Goal: Navigation & Orientation: Find specific page/section

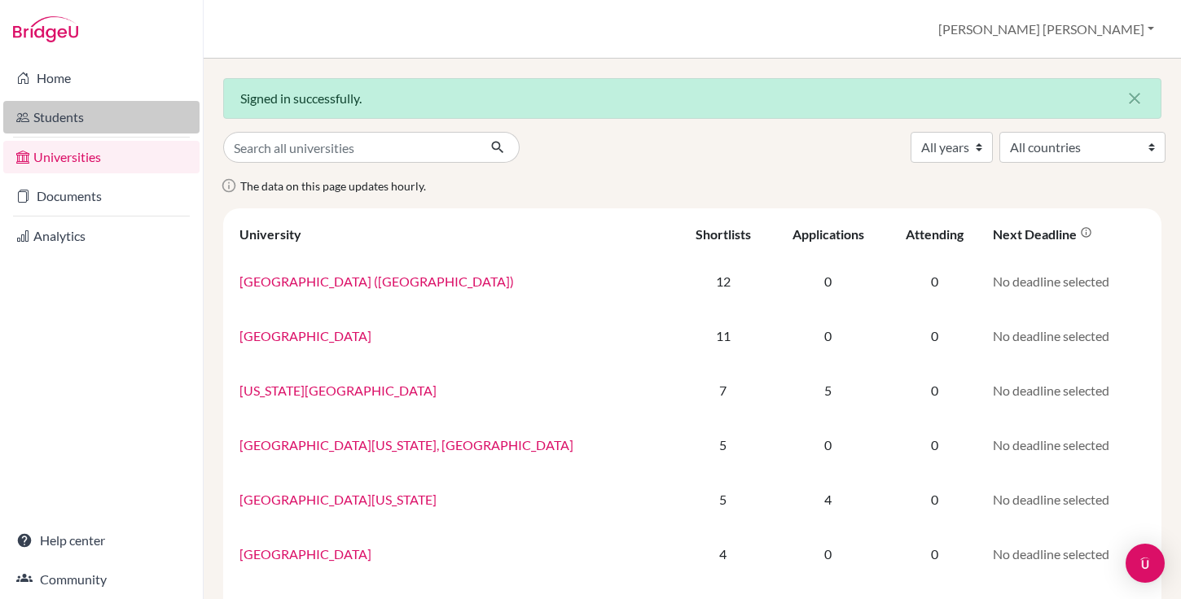
click at [113, 120] on link "Students" at bounding box center [101, 117] width 196 height 33
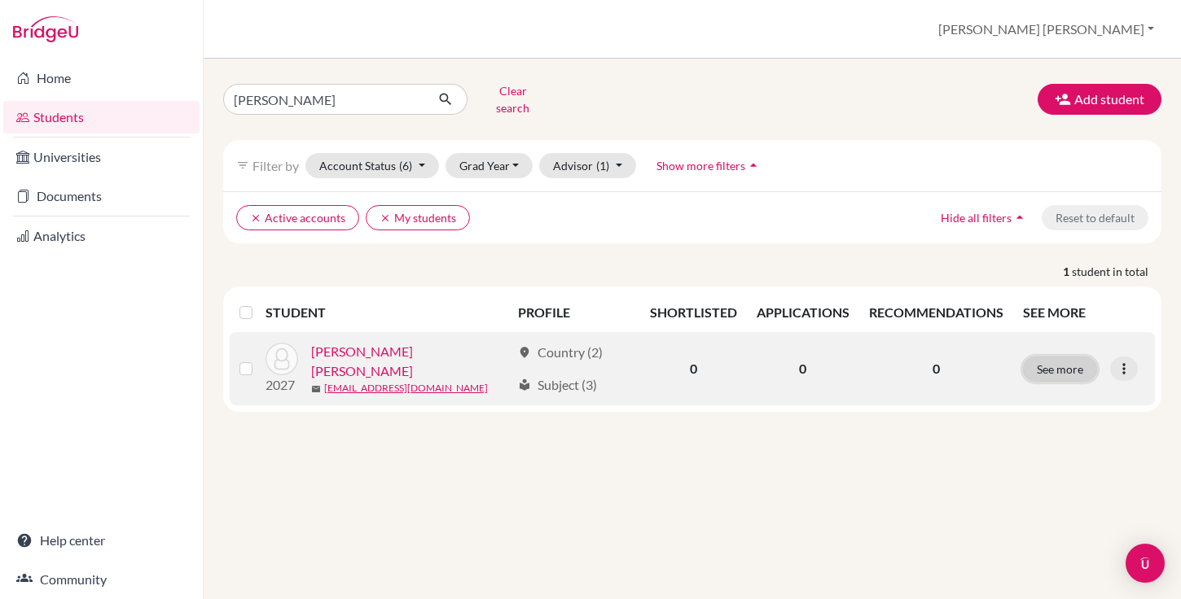
click at [1054, 357] on button "See more" at bounding box center [1060, 369] width 74 height 25
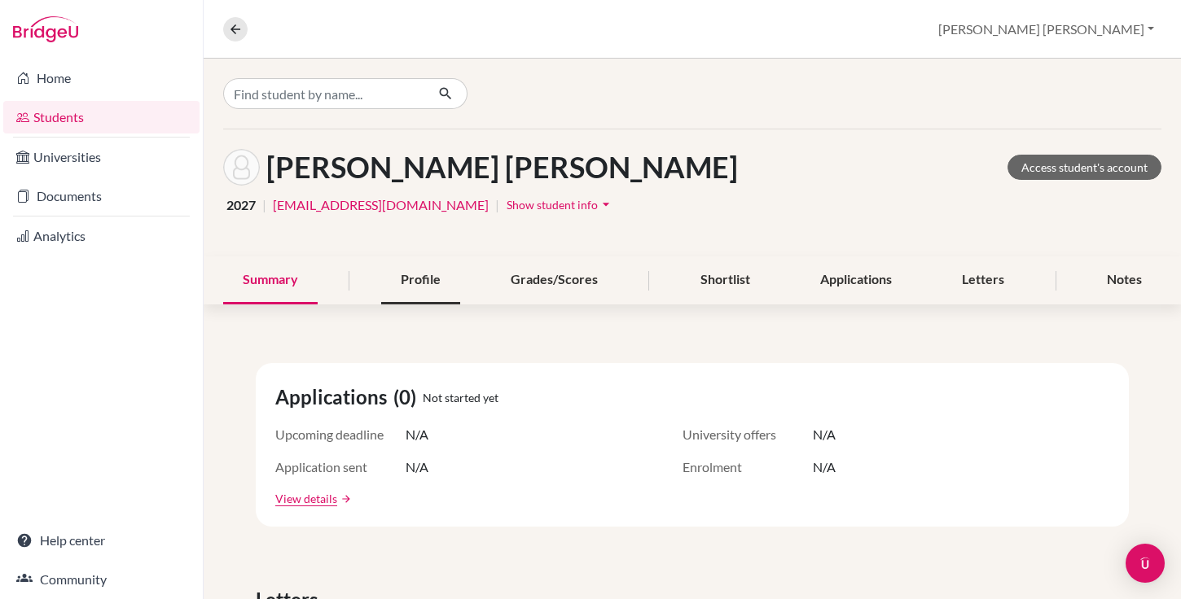
click at [423, 278] on div "Profile" at bounding box center [420, 280] width 79 height 48
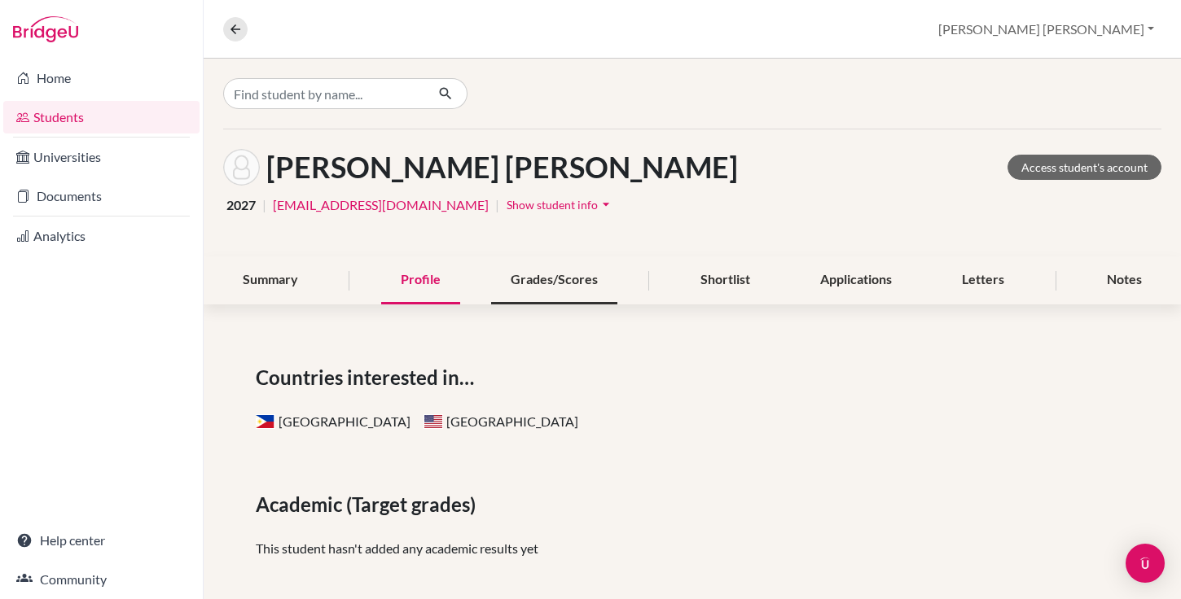
click at [556, 276] on div "Grades/Scores" at bounding box center [554, 280] width 126 height 48
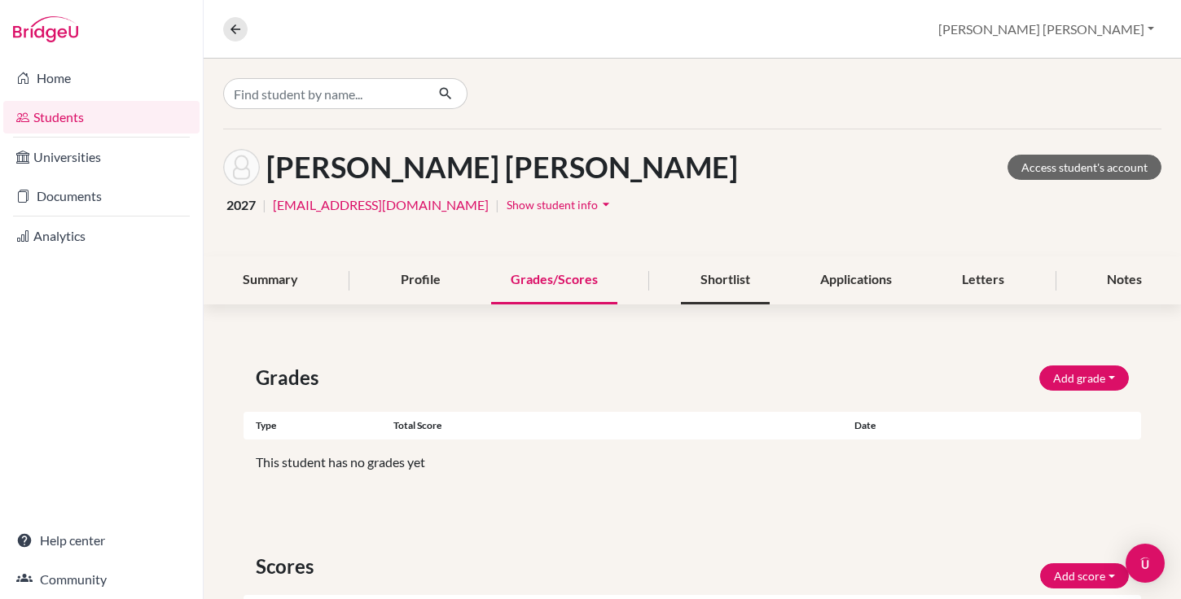
click at [709, 275] on div "Shortlist" at bounding box center [725, 280] width 89 height 48
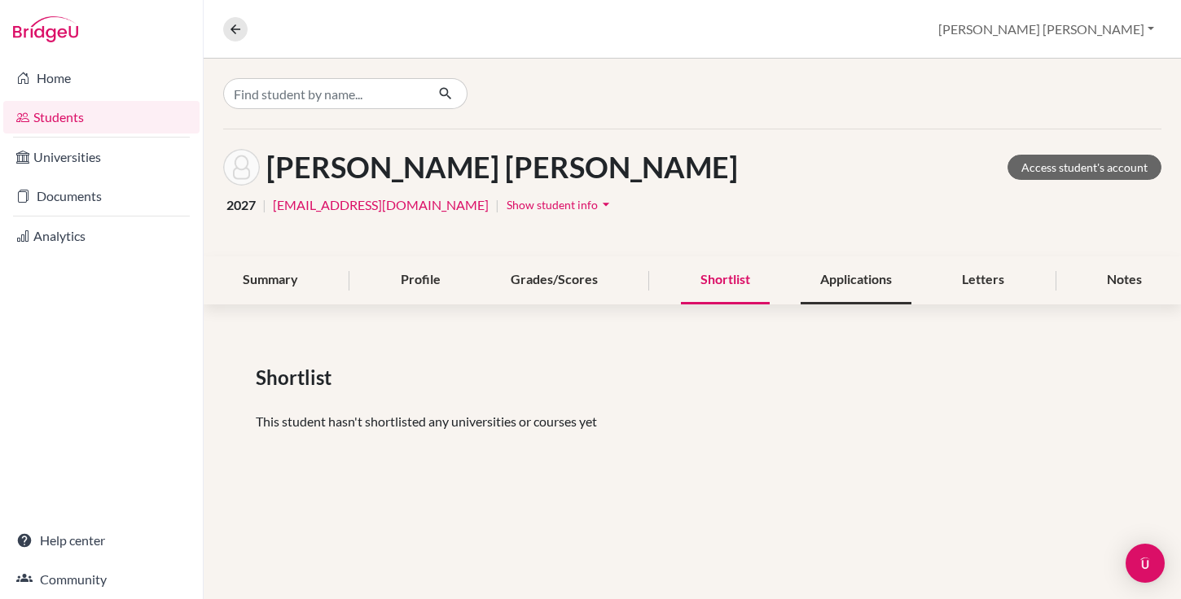
click at [855, 283] on div "Applications" at bounding box center [855, 280] width 111 height 48
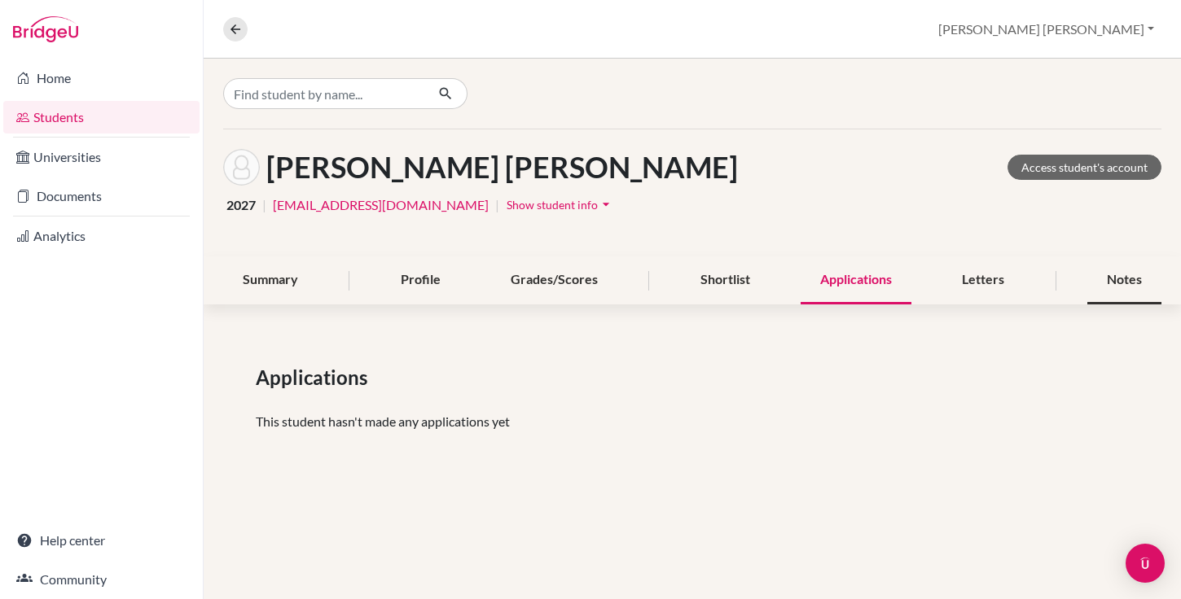
click at [1120, 281] on div "Notes" at bounding box center [1124, 280] width 74 height 48
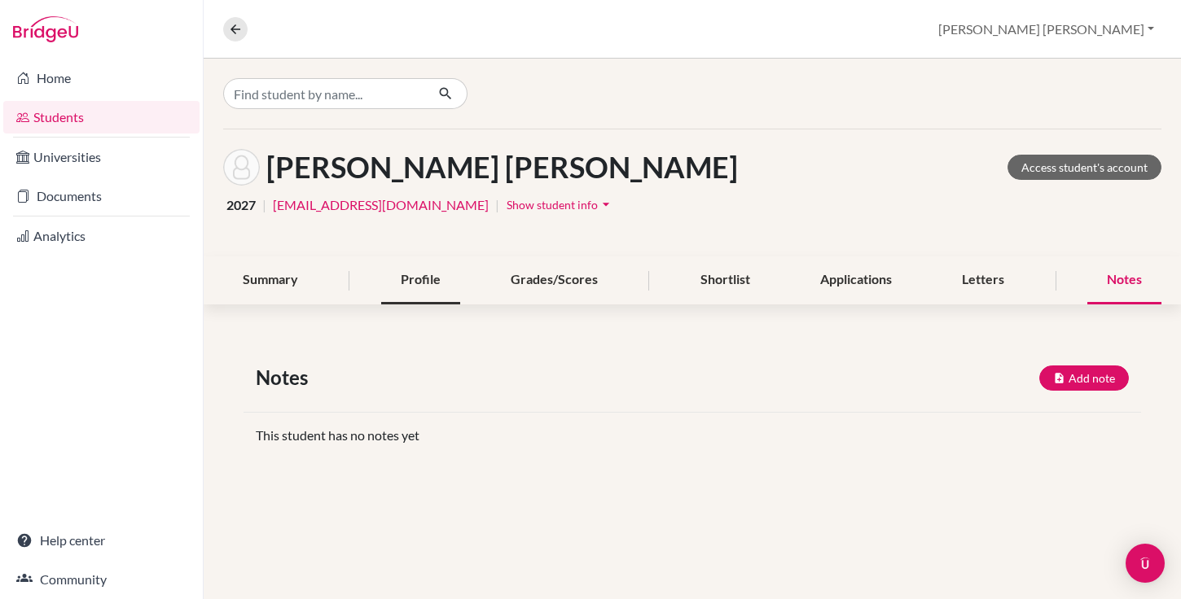
click at [423, 274] on div "Profile" at bounding box center [420, 280] width 79 height 48
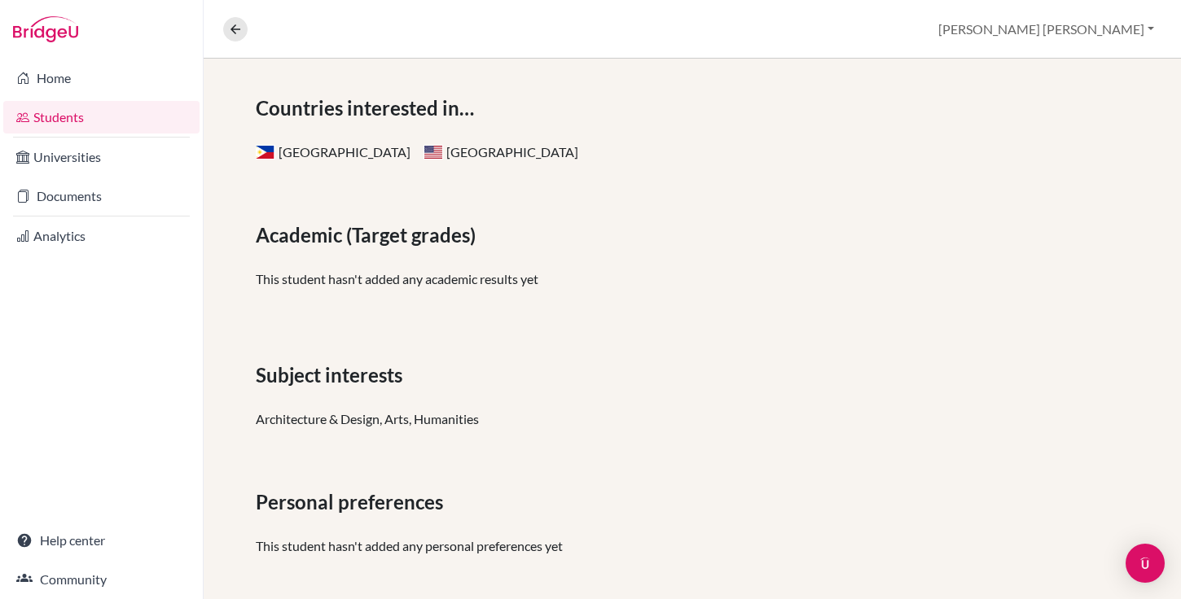
scroll to position [278, 0]
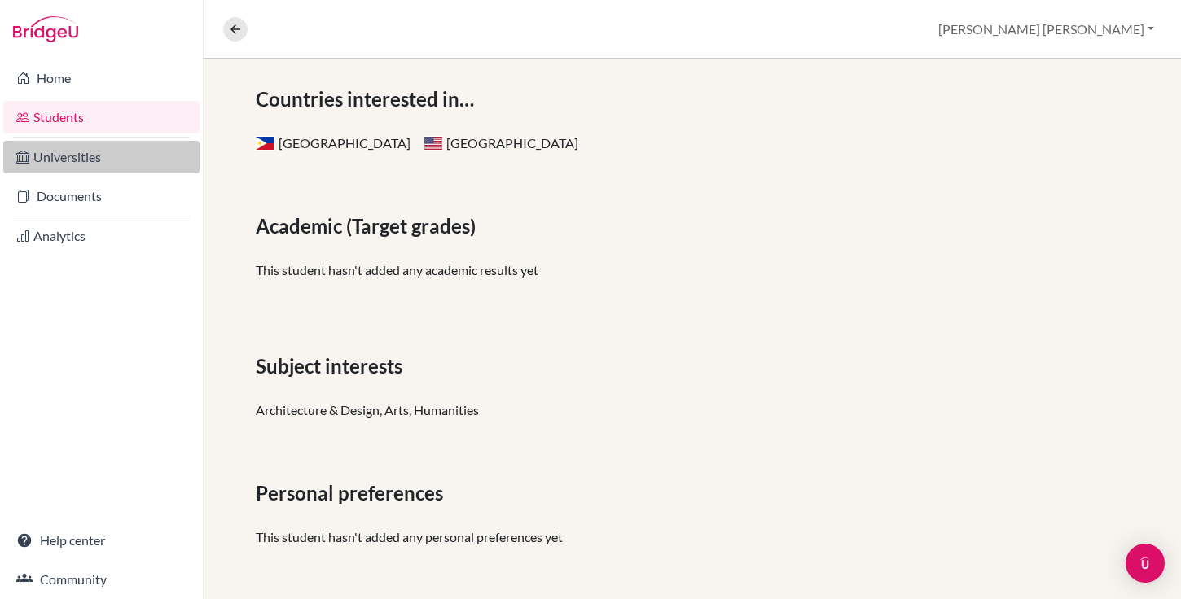
click at [99, 156] on link "Universities" at bounding box center [101, 157] width 196 height 33
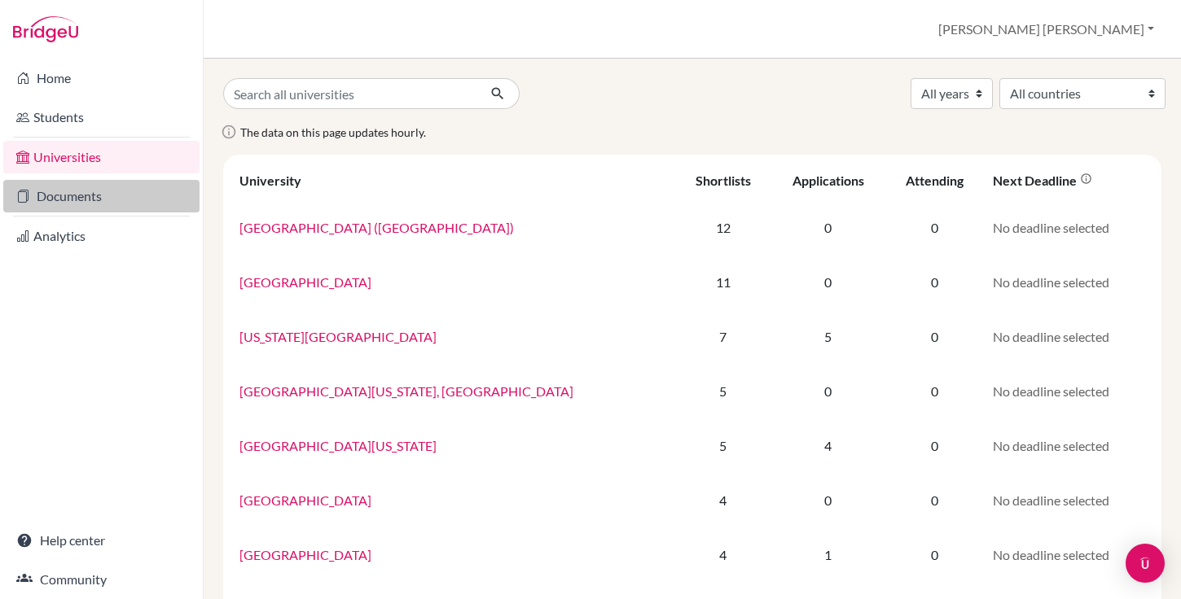
click at [103, 206] on link "Documents" at bounding box center [101, 196] width 196 height 33
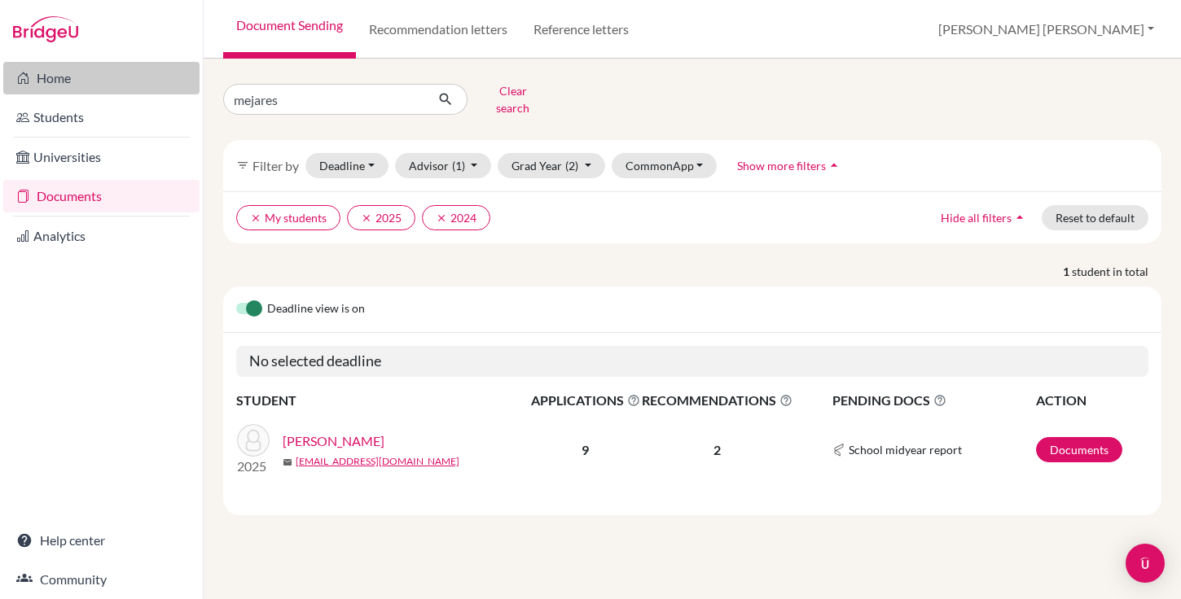
click at [112, 71] on link "Home" at bounding box center [101, 78] width 196 height 33
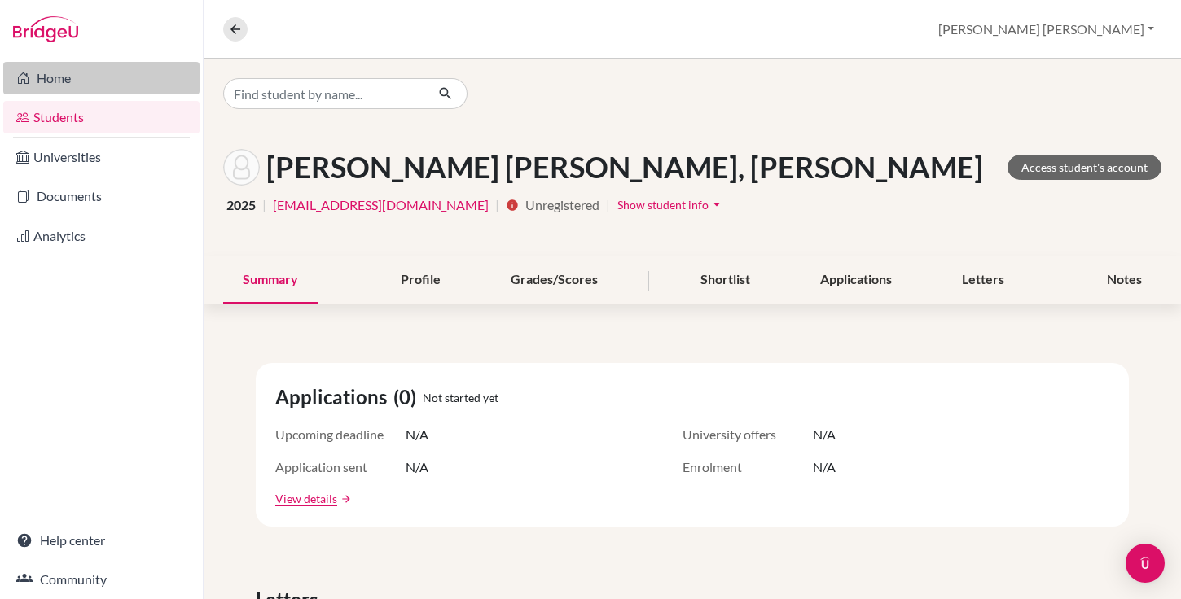
click at [96, 72] on link "Home" at bounding box center [101, 78] width 196 height 33
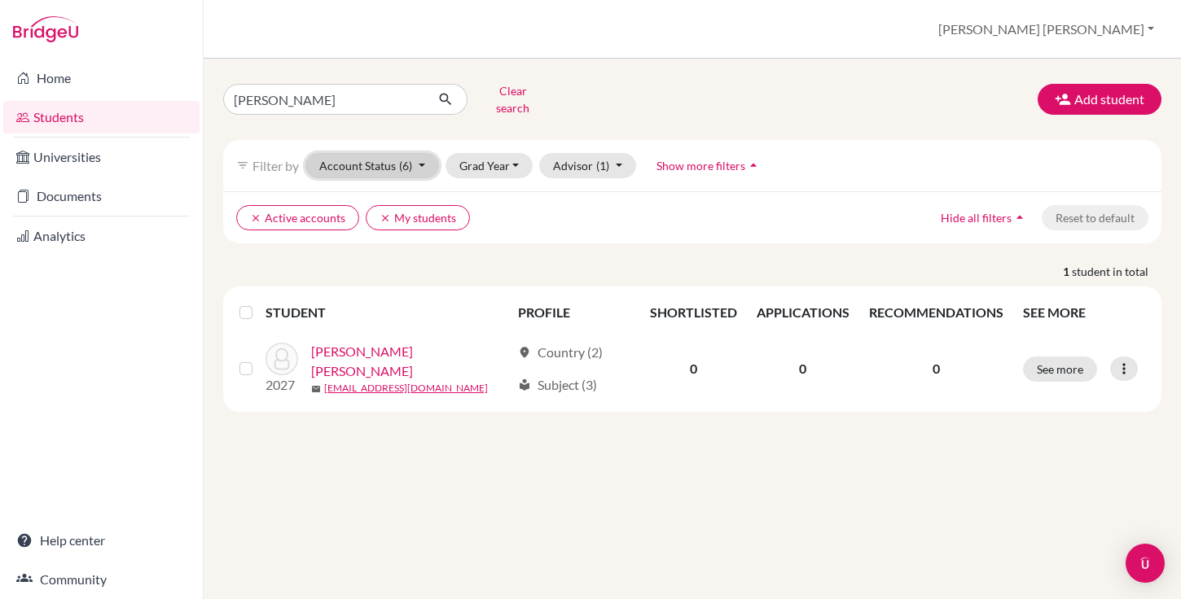
click at [424, 153] on button "Account Status (6)" at bounding box center [372, 165] width 134 height 25
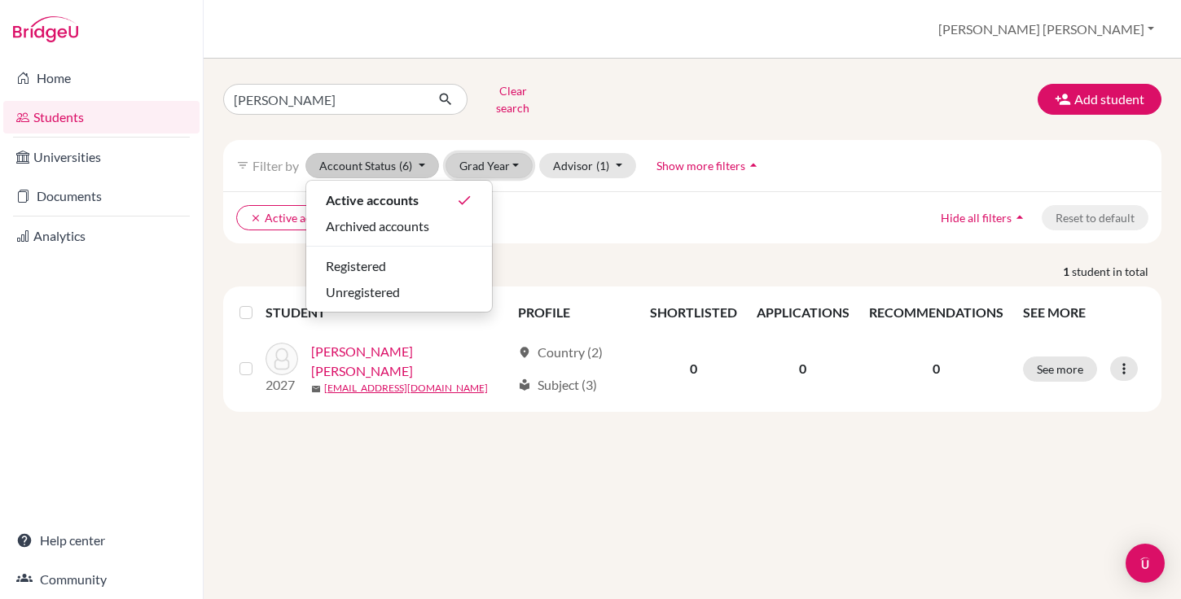
click at [506, 153] on button "Grad Year" at bounding box center [489, 165] width 88 height 25
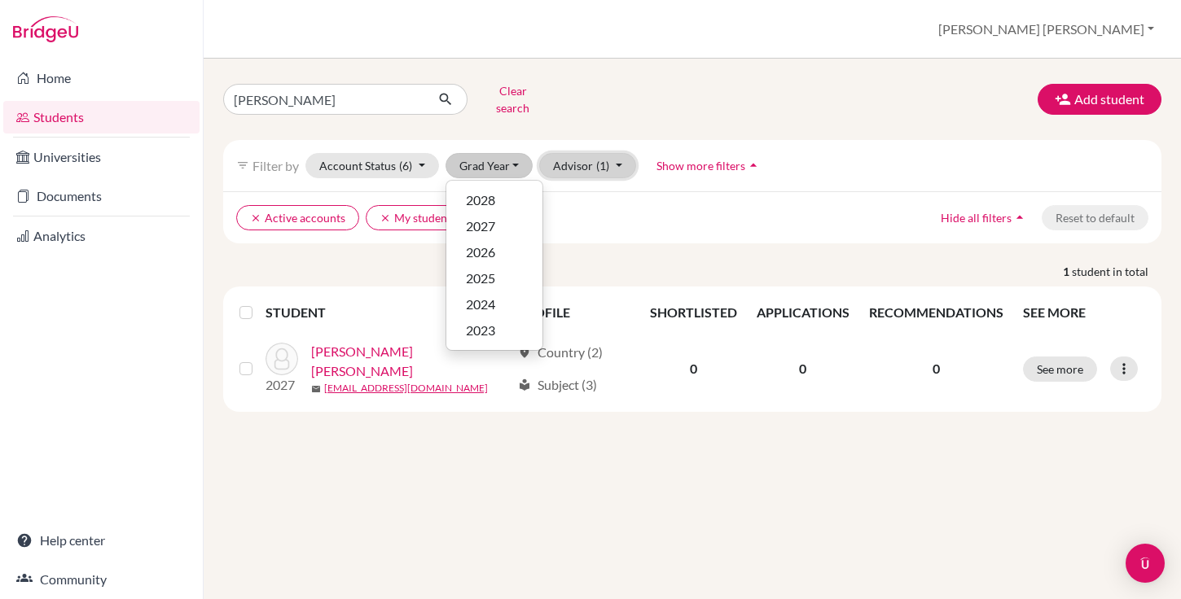
click at [580, 153] on button "Advisor (1)" at bounding box center [587, 165] width 97 height 25
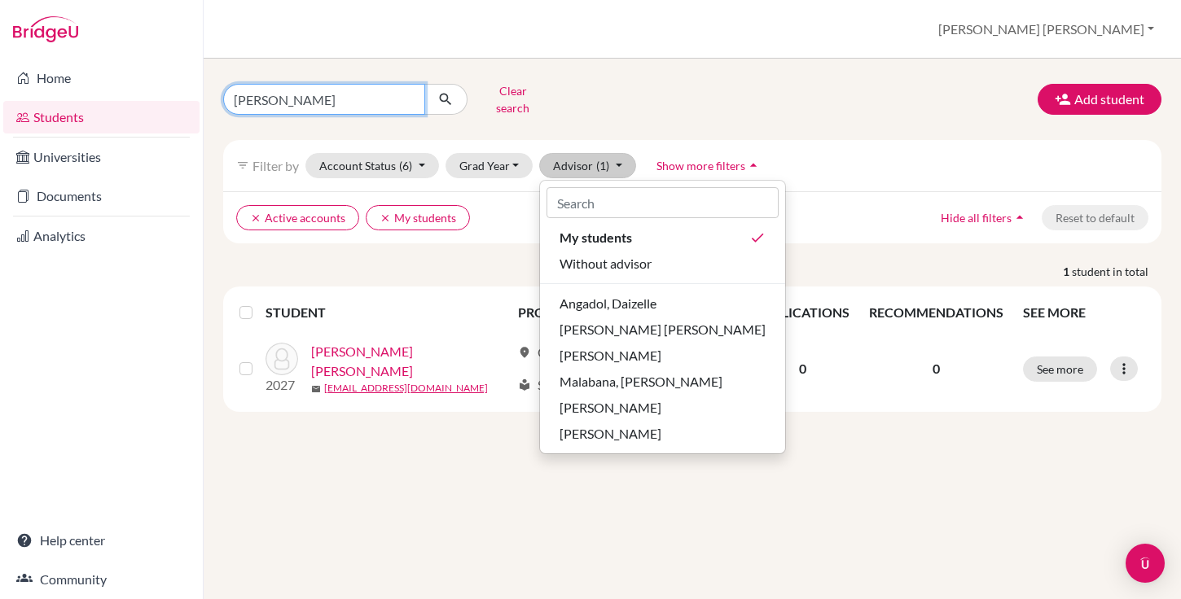
click at [340, 98] on input "[PERSON_NAME]" at bounding box center [324, 99] width 202 height 31
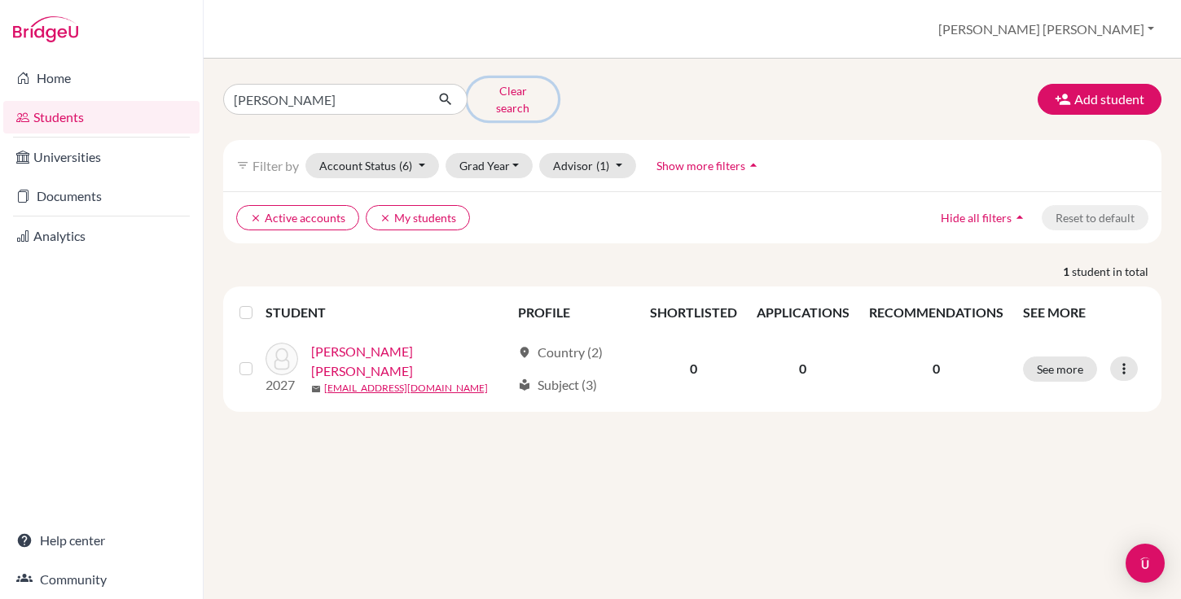
click at [500, 93] on button "Clear search" at bounding box center [512, 99] width 90 height 42
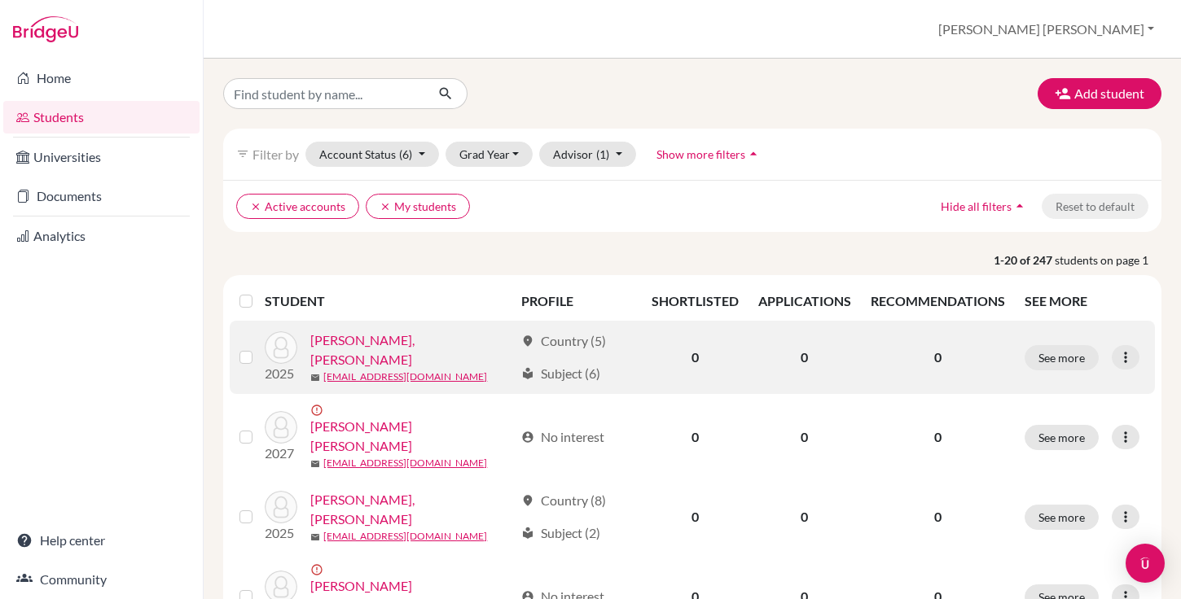
click at [259, 348] on label at bounding box center [259, 348] width 0 height 0
click at [0, 0] on input "checkbox" at bounding box center [0, 0] width 0 height 0
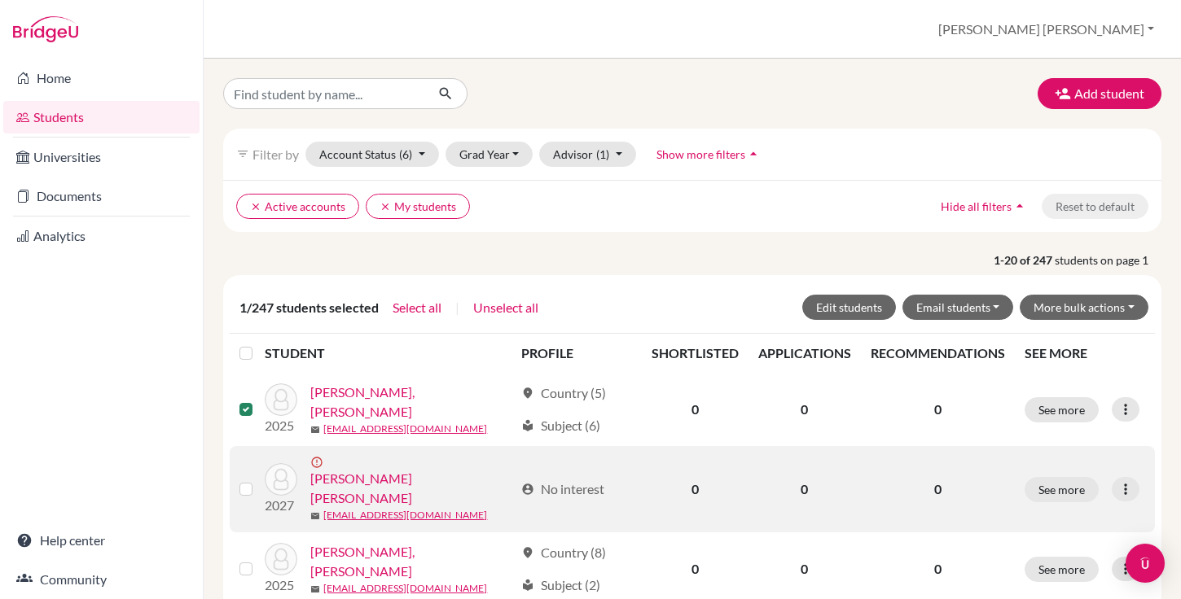
click at [252, 480] on div at bounding box center [249, 490] width 20 height 20
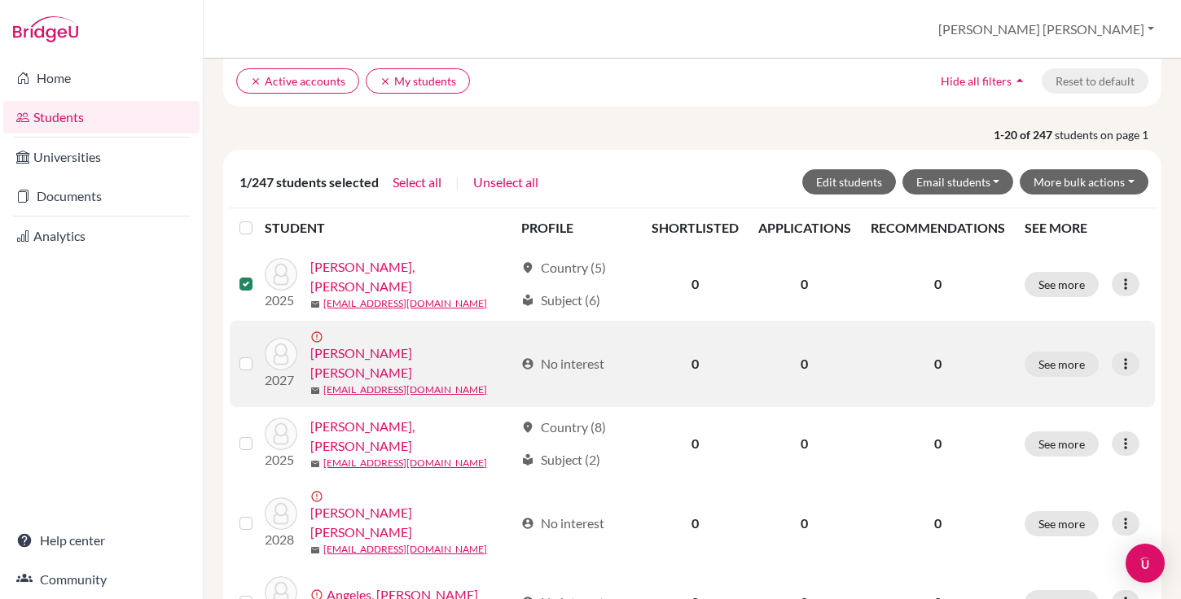
scroll to position [129, 0]
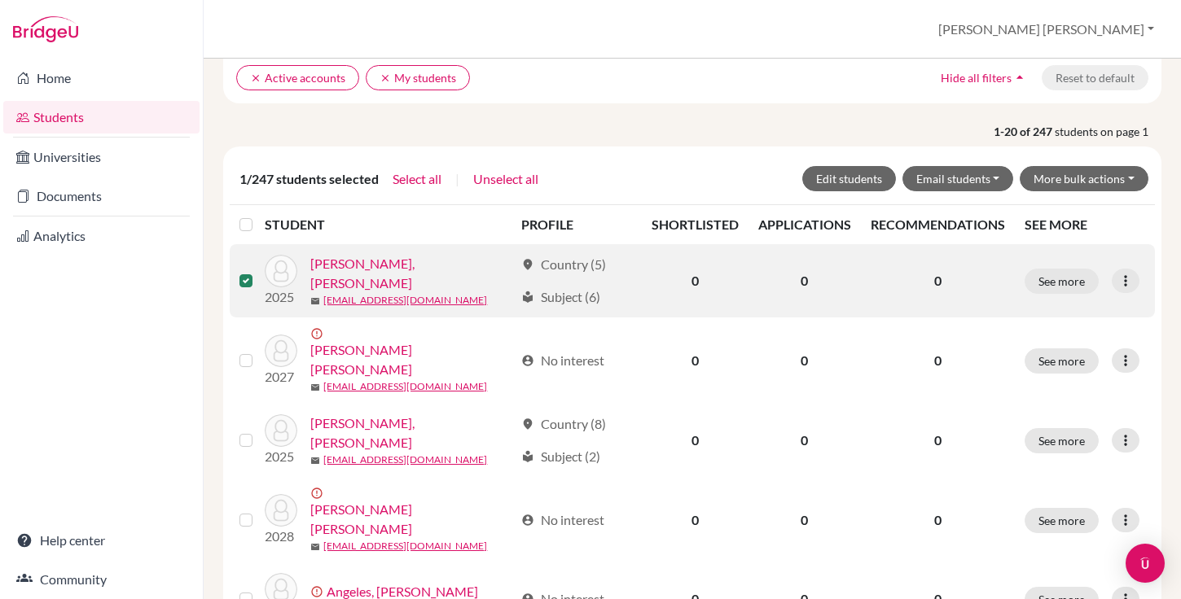
click at [259, 271] on label at bounding box center [259, 271] width 0 height 0
click at [0, 0] on input "checkbox" at bounding box center [0, 0] width 0 height 0
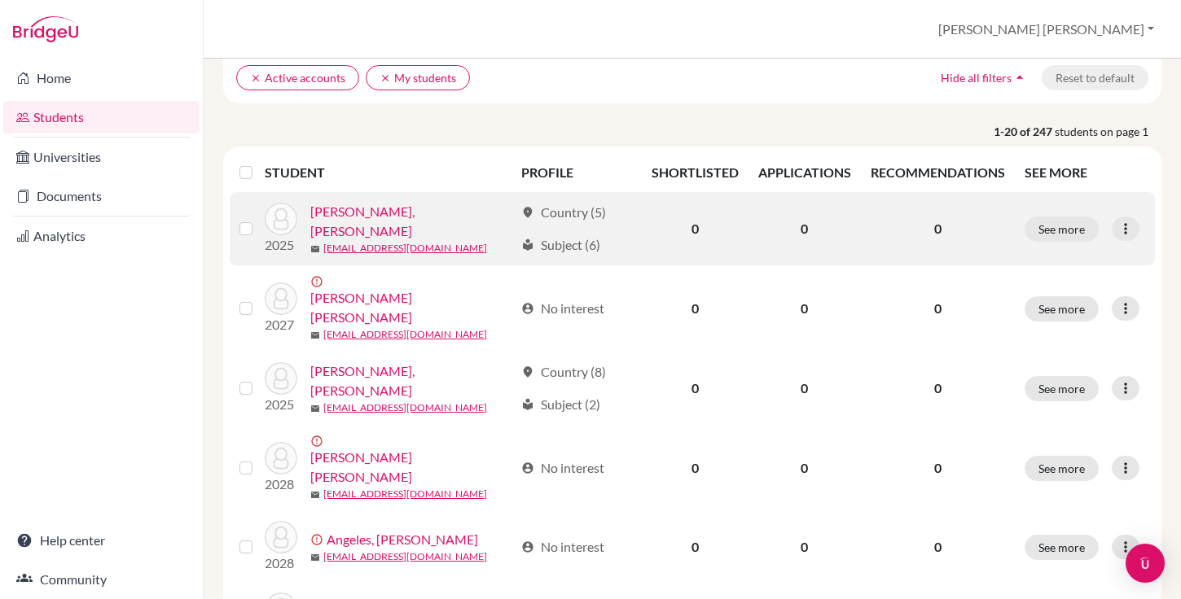
click at [247, 220] on div at bounding box center [249, 229] width 20 height 20
click at [1124, 221] on icon at bounding box center [1125, 229] width 16 height 16
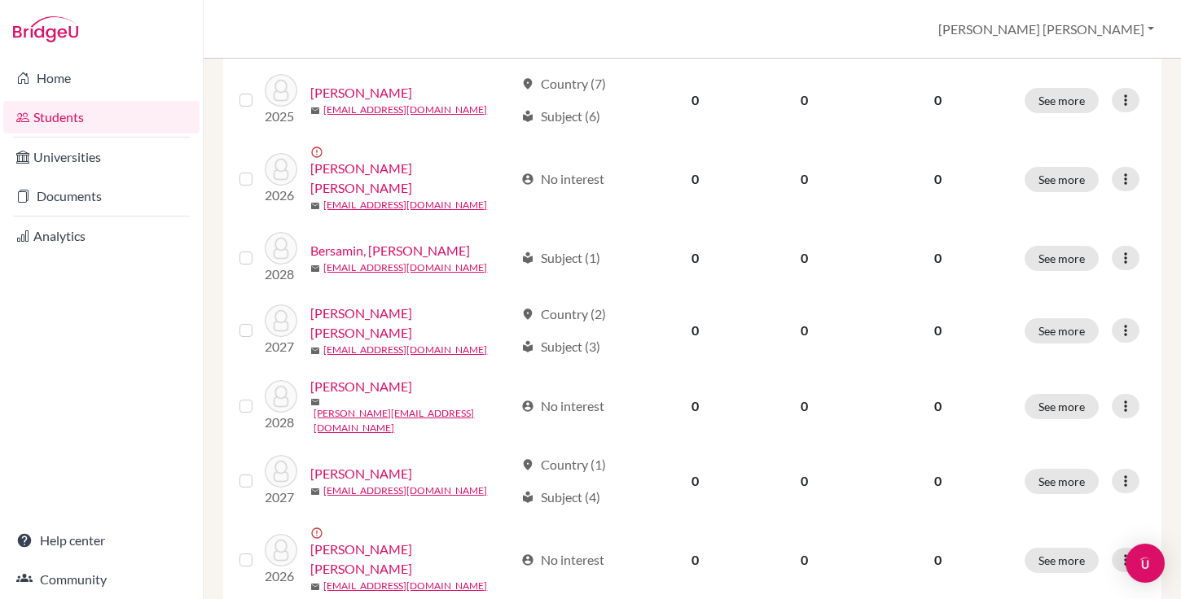
scroll to position [1264, 0]
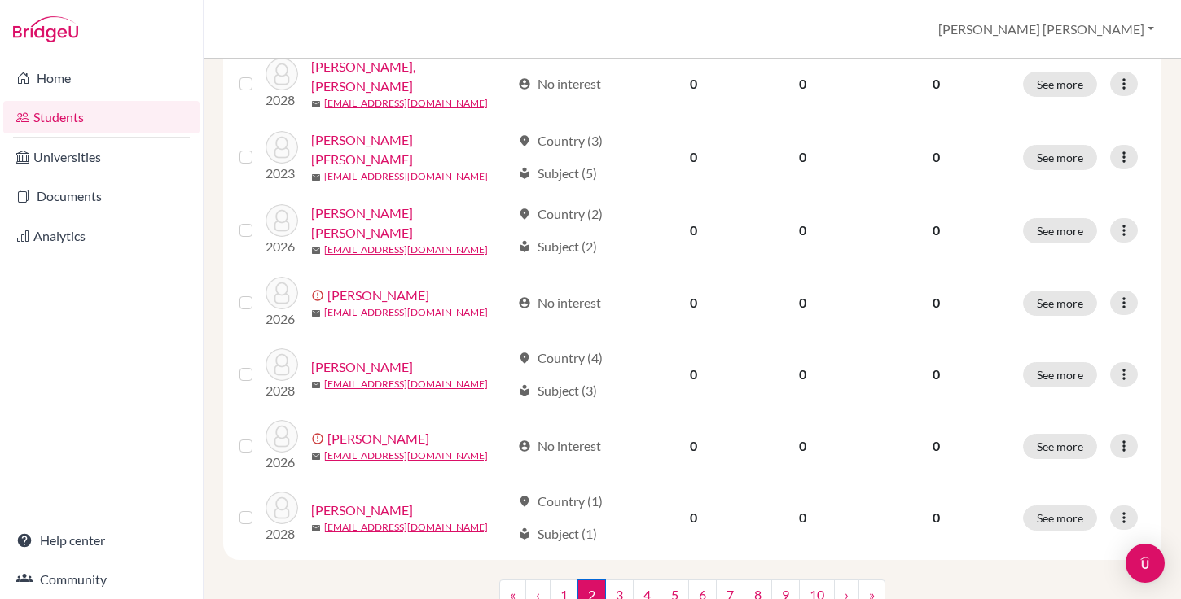
scroll to position [1264, 0]
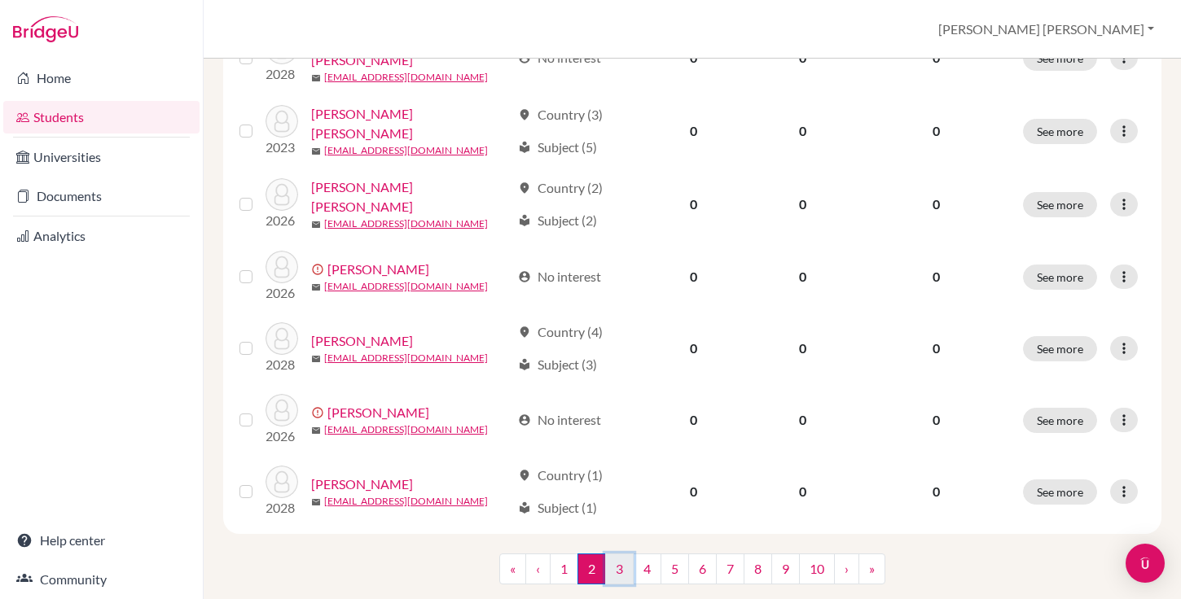
click at [614, 554] on link "3" at bounding box center [619, 569] width 28 height 31
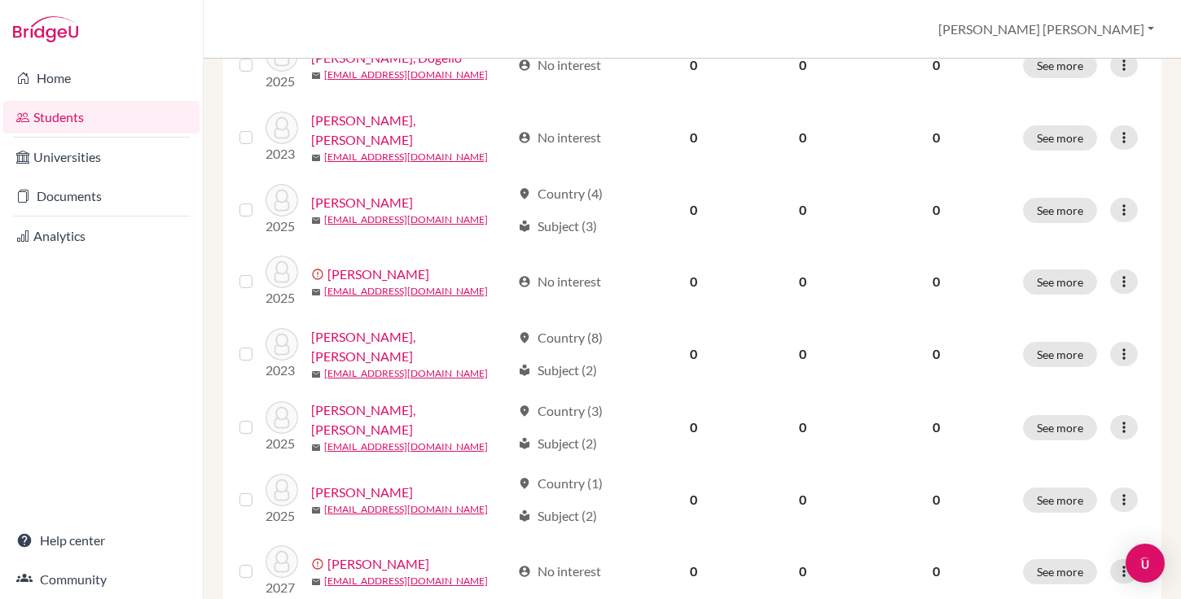
scroll to position [1264, 0]
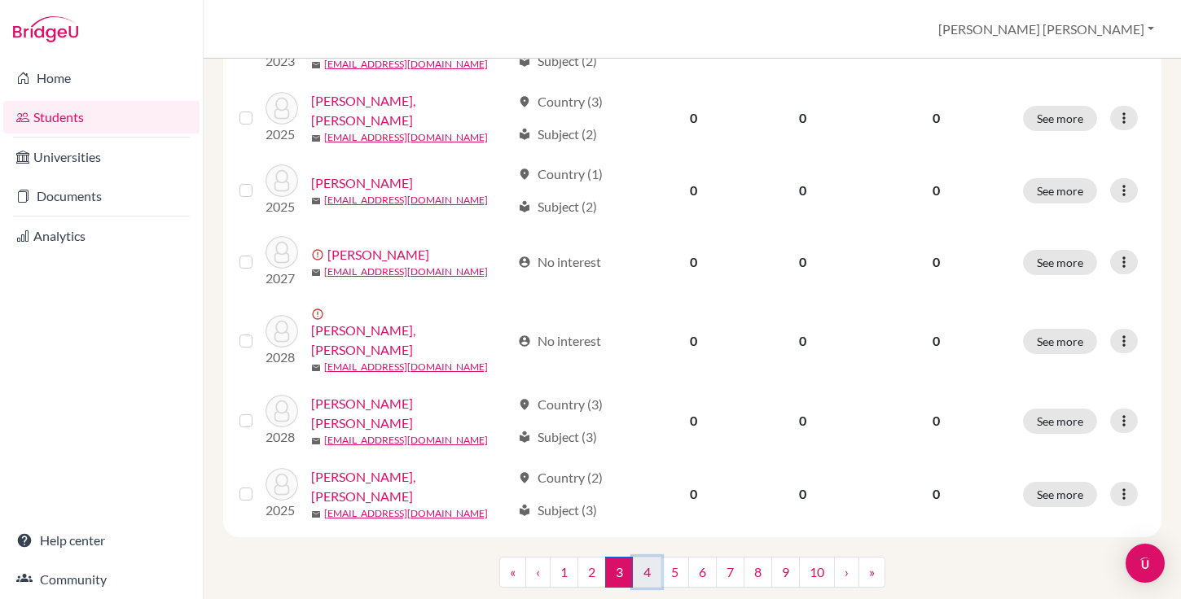
click at [644, 557] on link "4" at bounding box center [647, 572] width 28 height 31
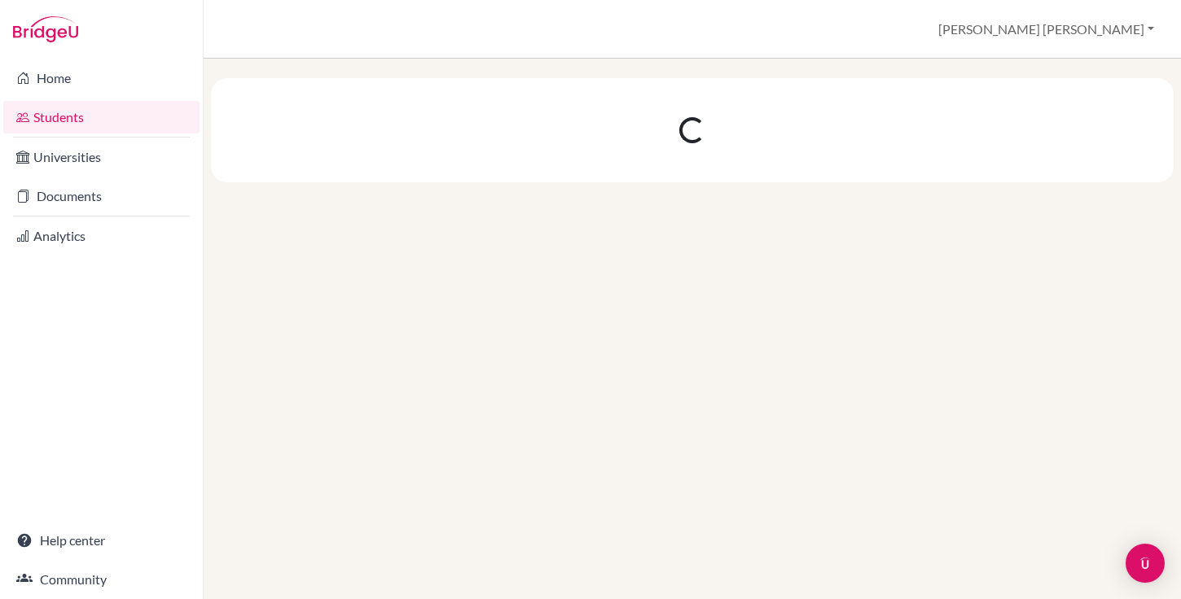
scroll to position [0, 0]
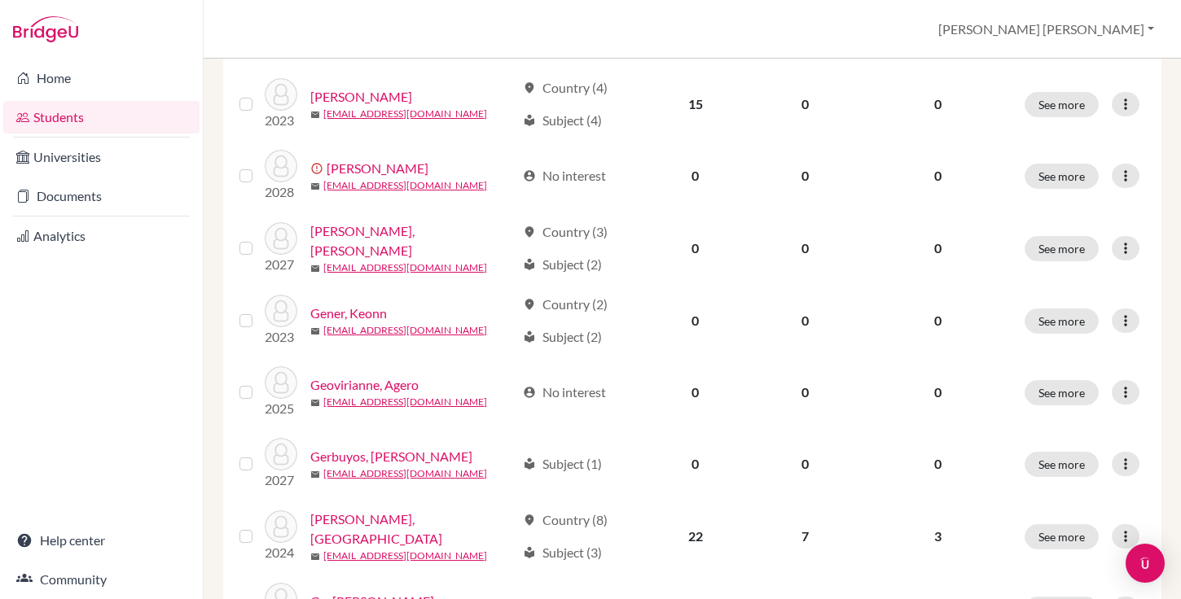
scroll to position [1264, 0]
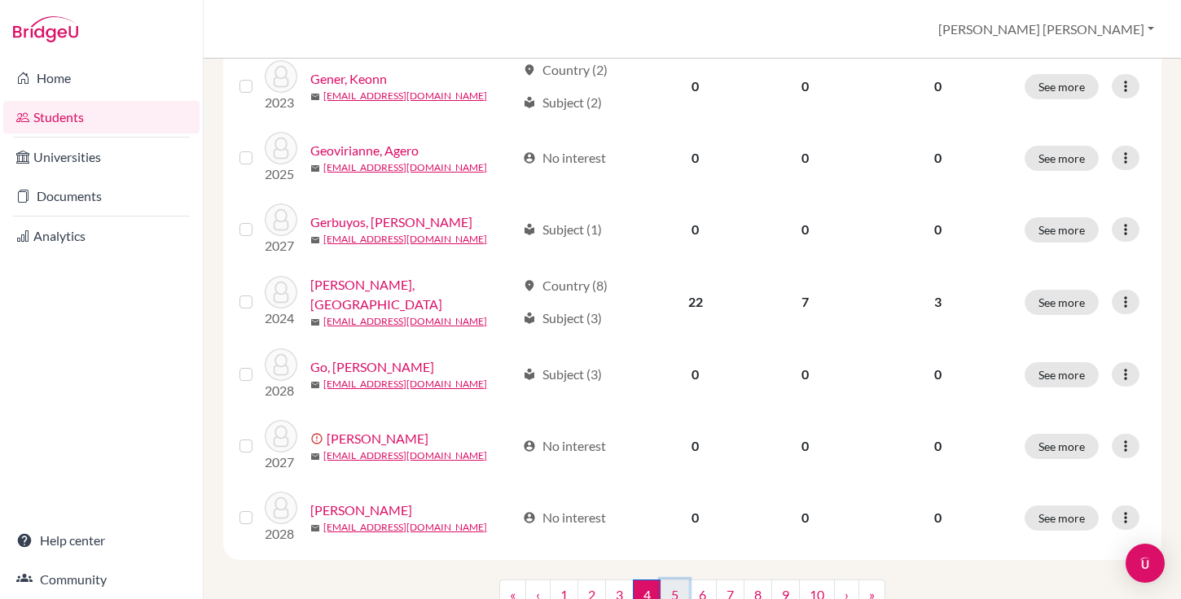
click at [677, 580] on link "5" at bounding box center [674, 595] width 28 height 31
